Goal: Task Accomplishment & Management: Use online tool/utility

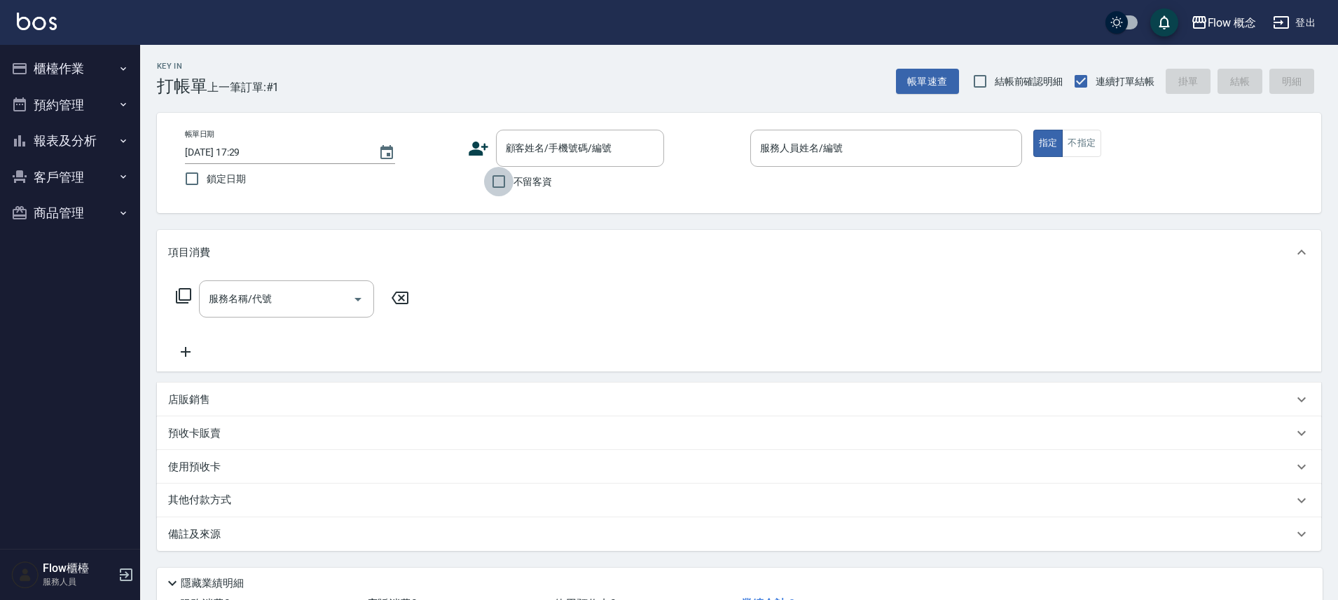
click at [495, 181] on input "不留客資" at bounding box center [498, 181] width 29 height 29
checkbox input "true"
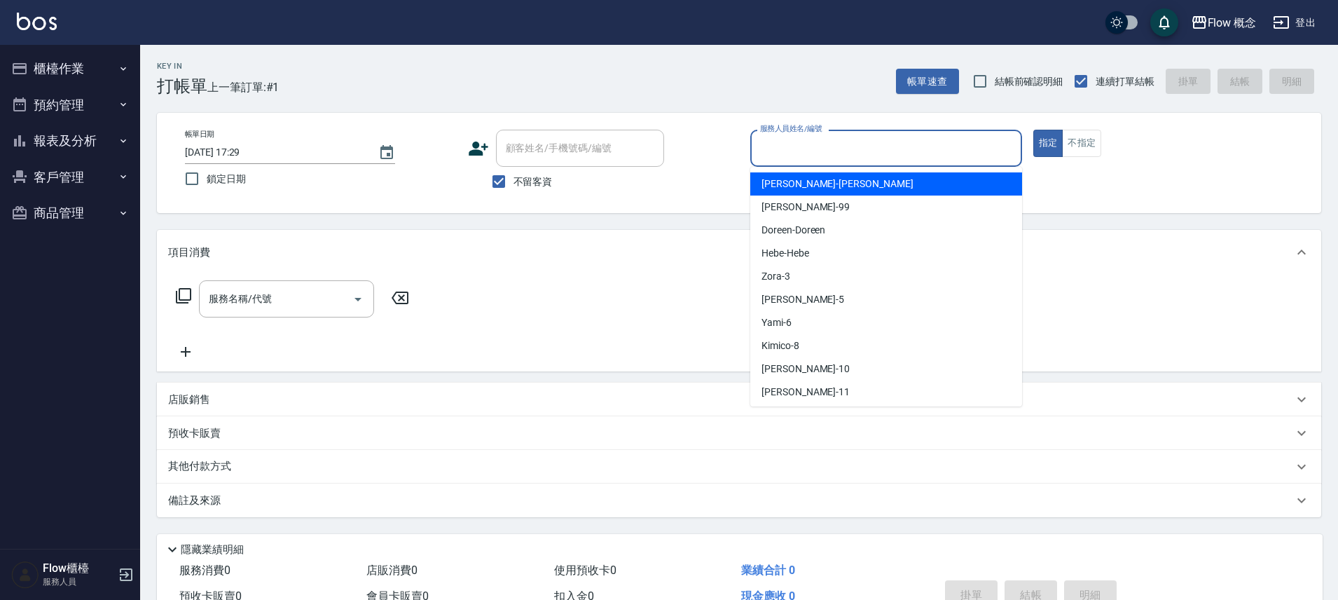
click at [813, 144] on input "服務人員姓名/編號" at bounding box center [886, 148] width 259 height 25
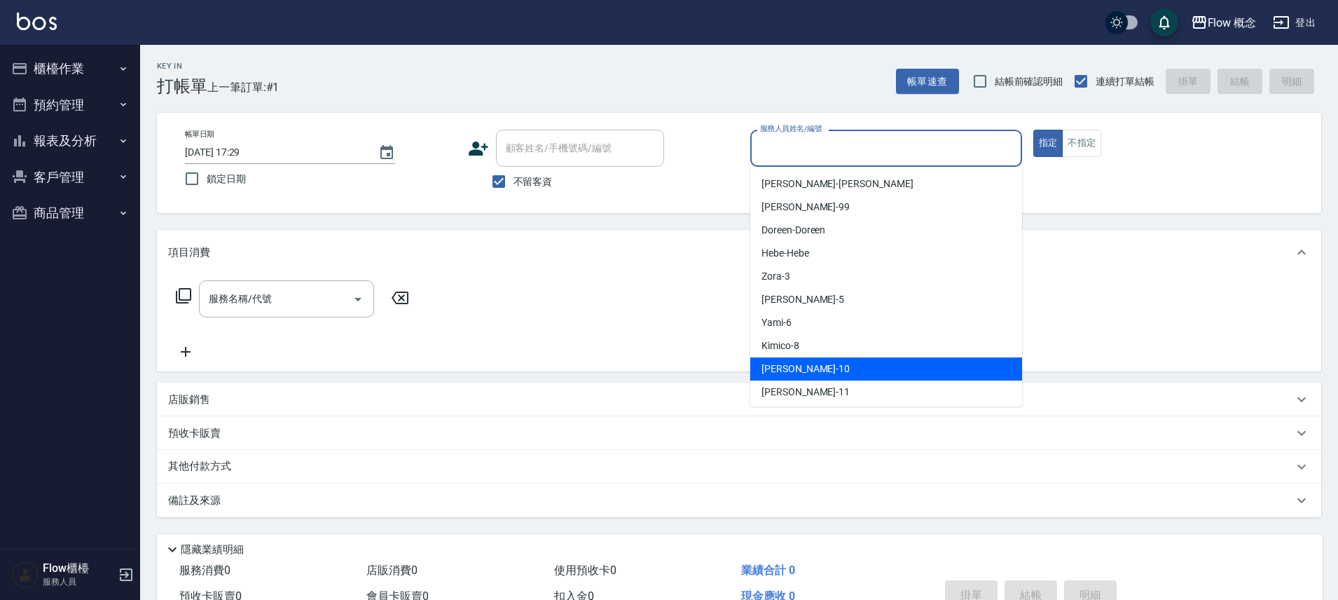
drag, startPoint x: 807, startPoint y: 376, endPoint x: 795, endPoint y: 375, distance: 11.9
click at [807, 375] on div "[PERSON_NAME] -10" at bounding box center [886, 368] width 272 height 23
type input "[PERSON_NAME]-10"
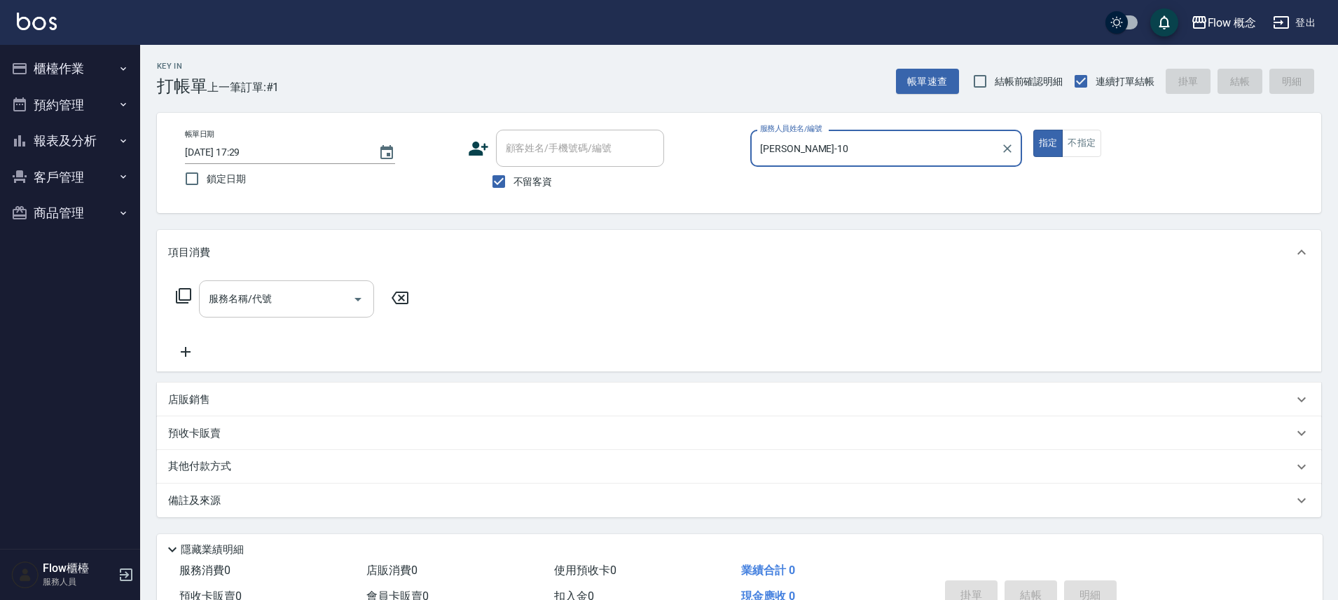
click at [300, 303] on input "服務名稱/代號" at bounding box center [276, 299] width 142 height 25
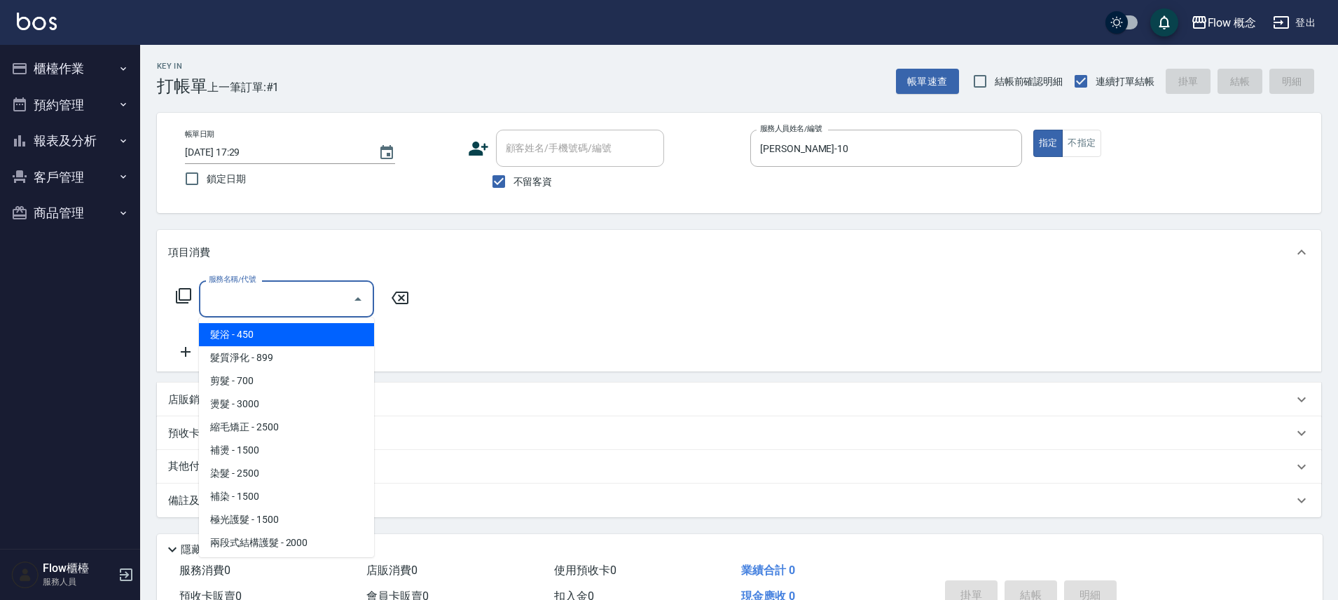
click at [288, 337] on span "髮浴 - 450" at bounding box center [286, 334] width 175 height 23
type input "髮浴 (101)"
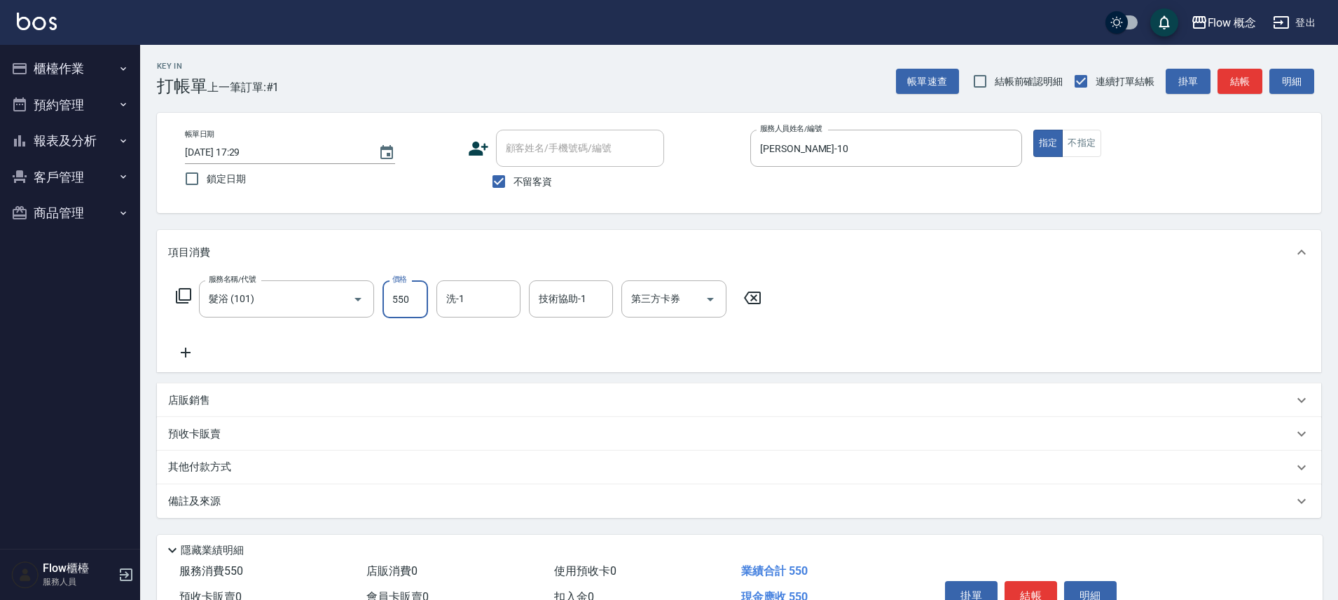
type input "550"
click at [1239, 88] on button "結帳" at bounding box center [1240, 82] width 45 height 26
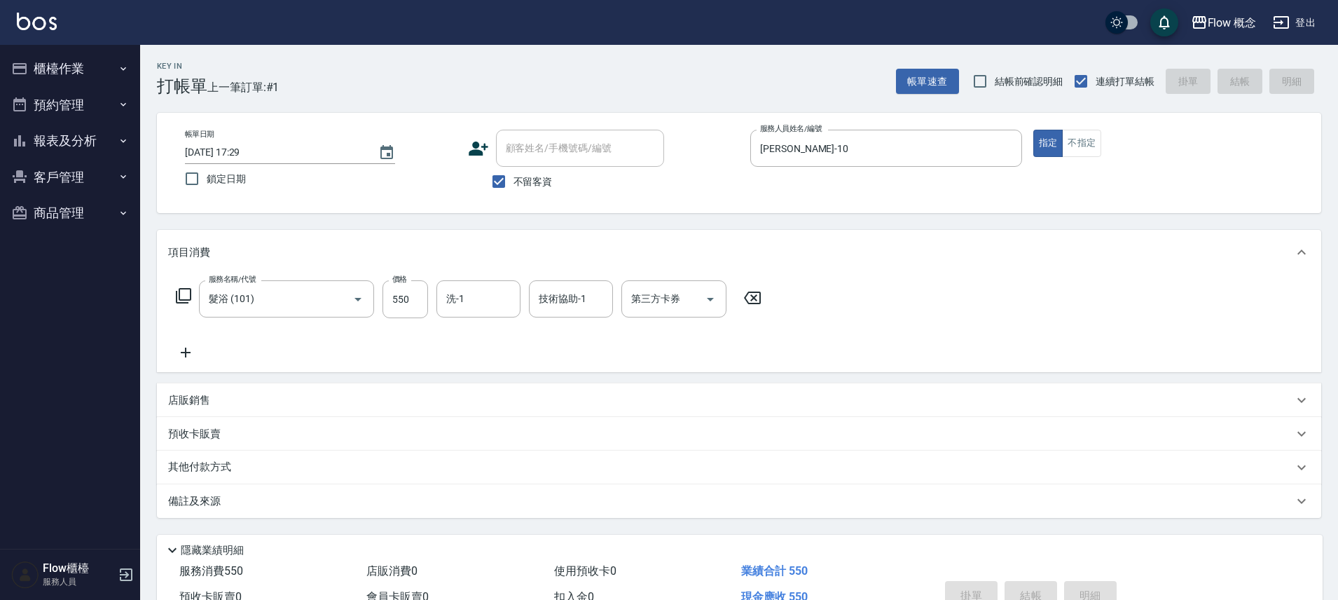
type input "[DATE] 18:48"
click at [65, 65] on button "櫃檯作業" at bounding box center [70, 68] width 129 height 36
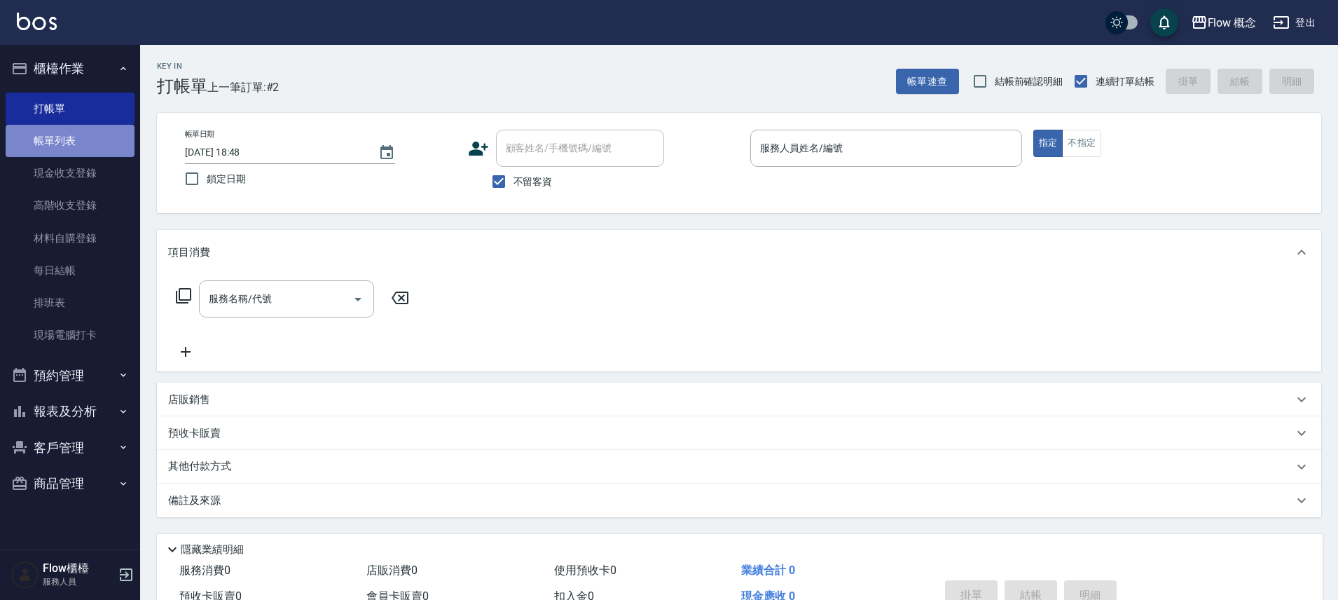
click at [80, 132] on link "帳單列表" at bounding box center [70, 141] width 129 height 32
